Goal: Task Accomplishment & Management: Complete application form

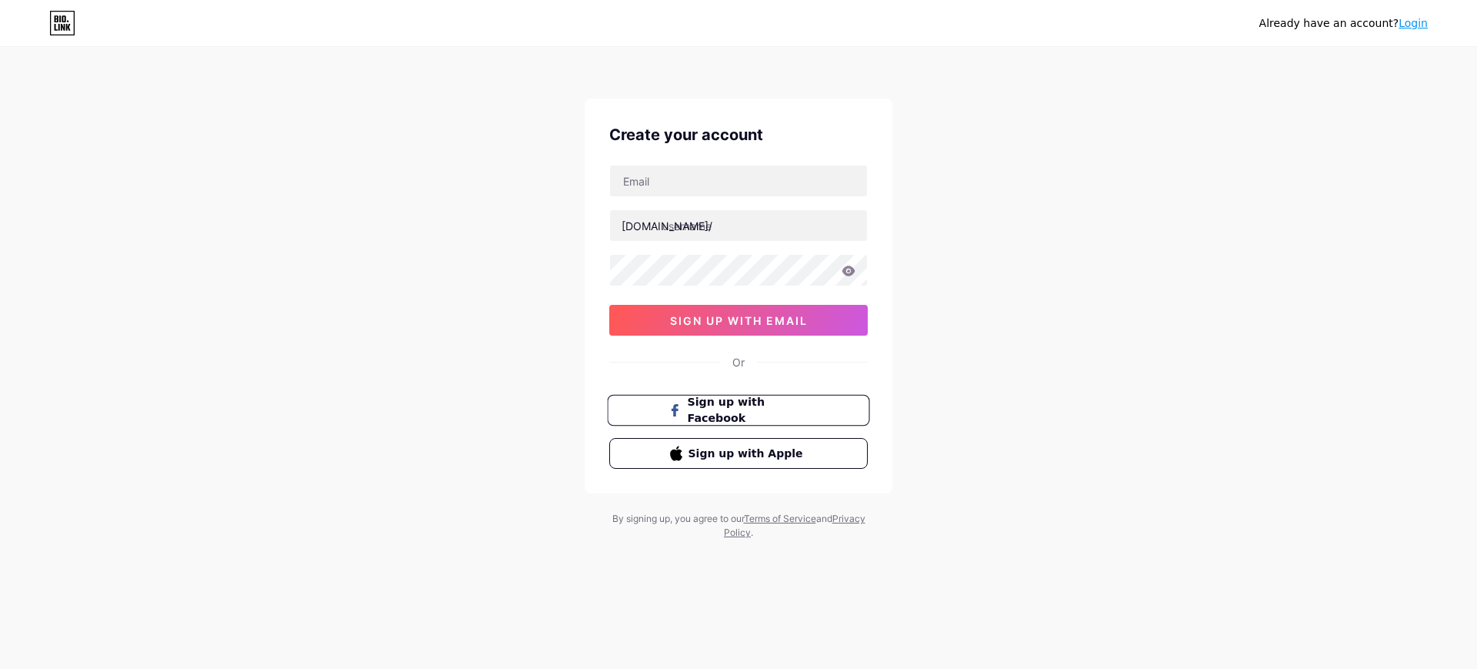
click at [746, 408] on span "Sign up with Facebook" at bounding box center [748, 410] width 121 height 33
click at [678, 162] on div "Create your account [DOMAIN_NAME]/ 0cAFcWeA6gpkvDN5knXAk0O0sXxw0A3QhsI6SNn6Ngln…" at bounding box center [739, 295] width 308 height 395
click at [677, 184] on input "text" at bounding box center [738, 180] width 257 height 31
type input "[PERSON_NAME][EMAIL_ADDRESS][DOMAIN_NAME]"
click at [784, 238] on input "text" at bounding box center [738, 225] width 257 height 31
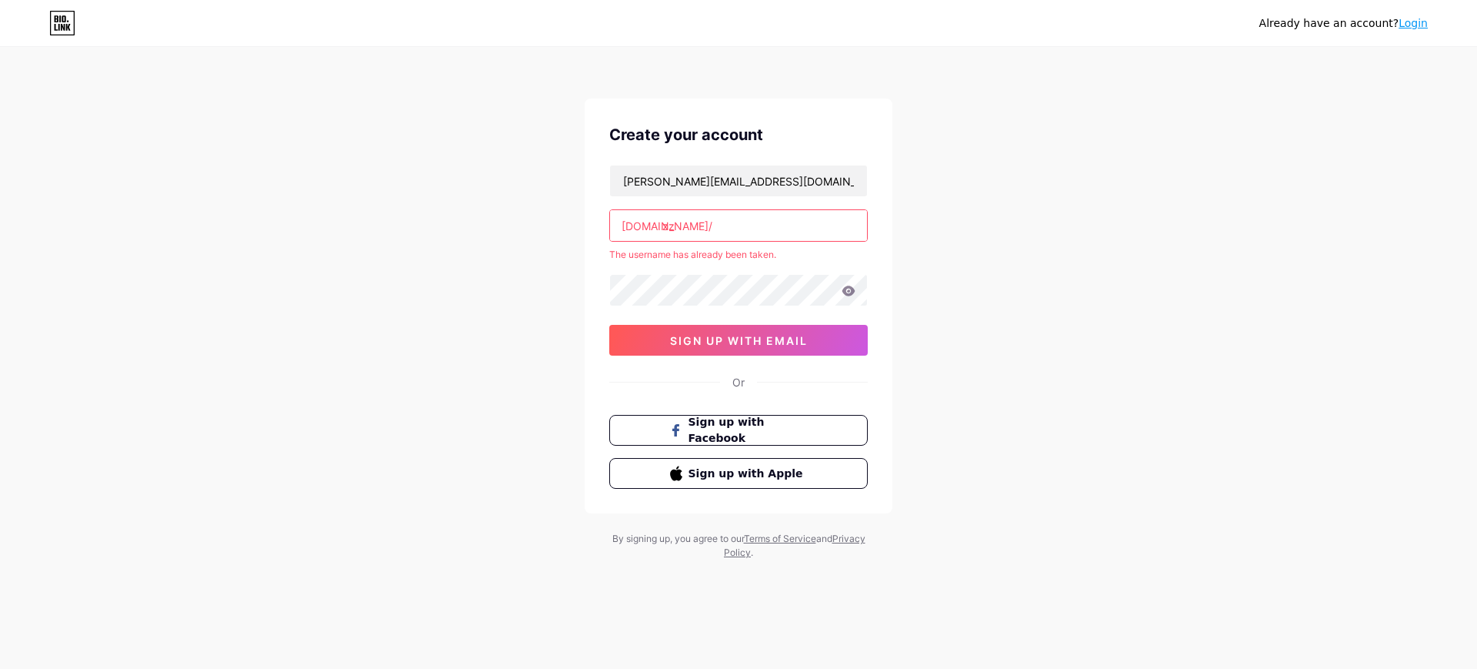
click at [722, 225] on input "zz" at bounding box center [738, 225] width 257 height 31
type input "marketer"
click at [920, 247] on div "Already have an account? Login Create your account [PERSON_NAME][EMAIL_ADDRESS]…" at bounding box center [738, 304] width 1477 height 609
click at [689, 228] on input "marketer" at bounding box center [738, 225] width 257 height 31
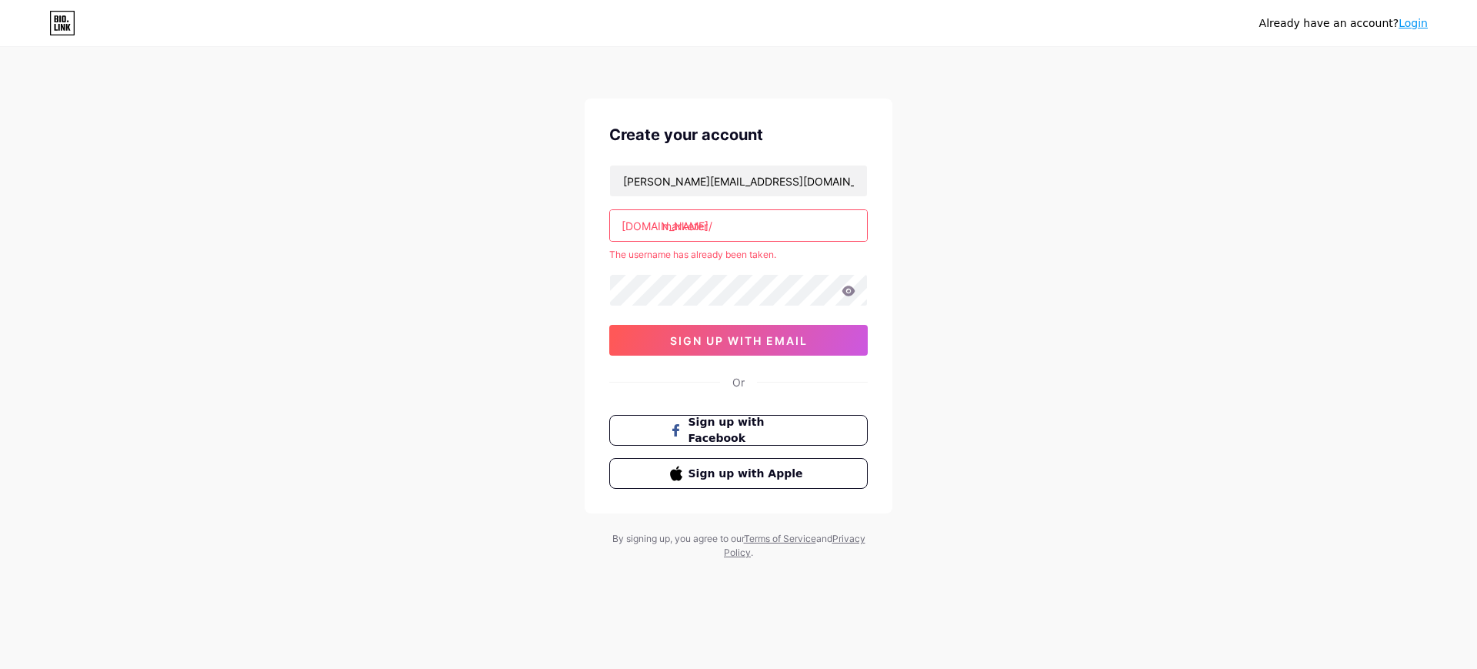
click at [689, 228] on input "marketer" at bounding box center [738, 225] width 257 height 31
click at [899, 228] on div "Already have an account? Login Create your account [PERSON_NAME][EMAIL_ADDRESS]…" at bounding box center [738, 304] width 1477 height 609
